Goal: Check status

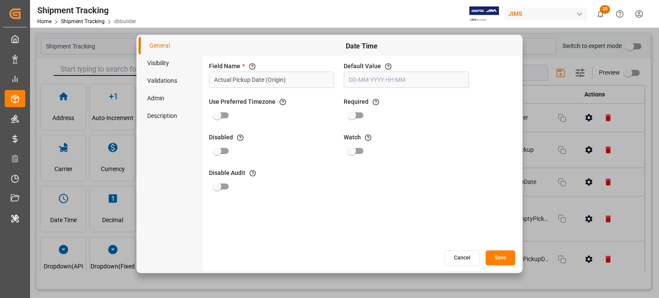
click at [461, 251] on button "Cancel" at bounding box center [461, 257] width 35 height 15
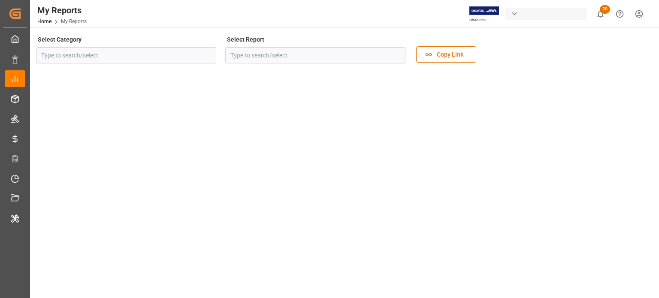
type input "Reports"
type input "JIMS Reports - Goods In Transit"
click at [210, 55] on icon "open menu" at bounding box center [207, 55] width 10 height 10
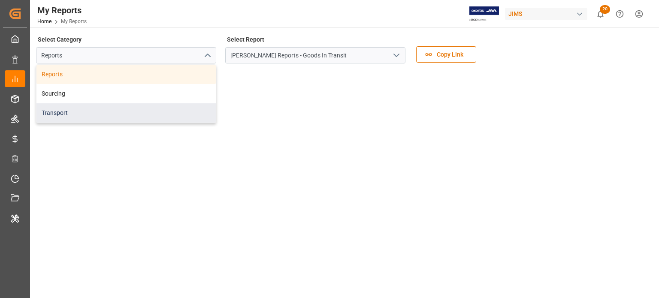
click at [135, 107] on div "Transport" at bounding box center [125, 112] width 179 height 19
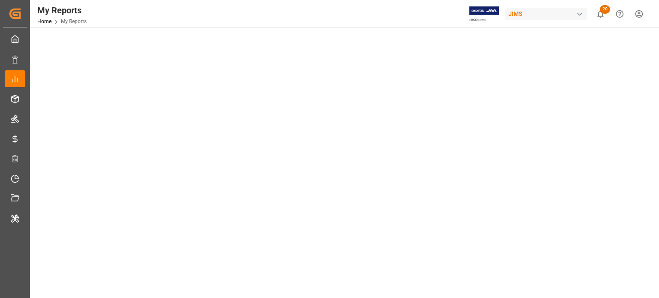
scroll to position [403, 0]
